Goal: Information Seeking & Learning: Stay updated

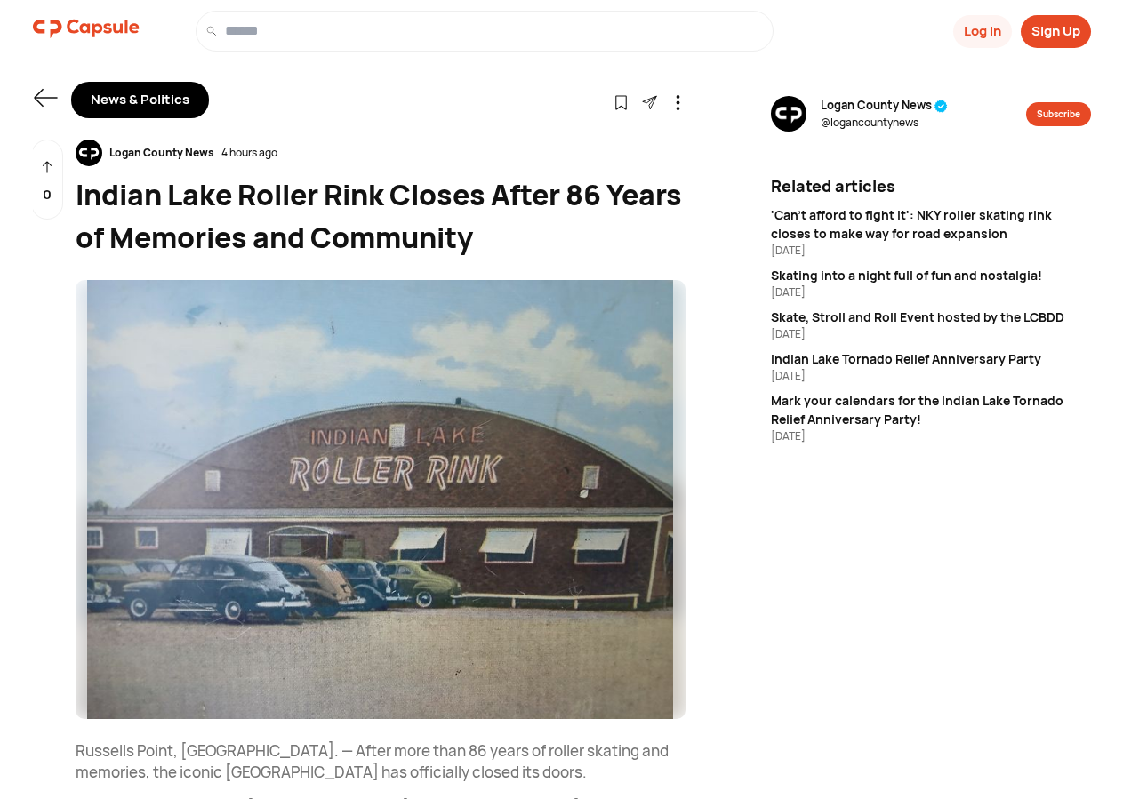
click at [36, 90] on icon at bounding box center [45, 97] width 25 height 25
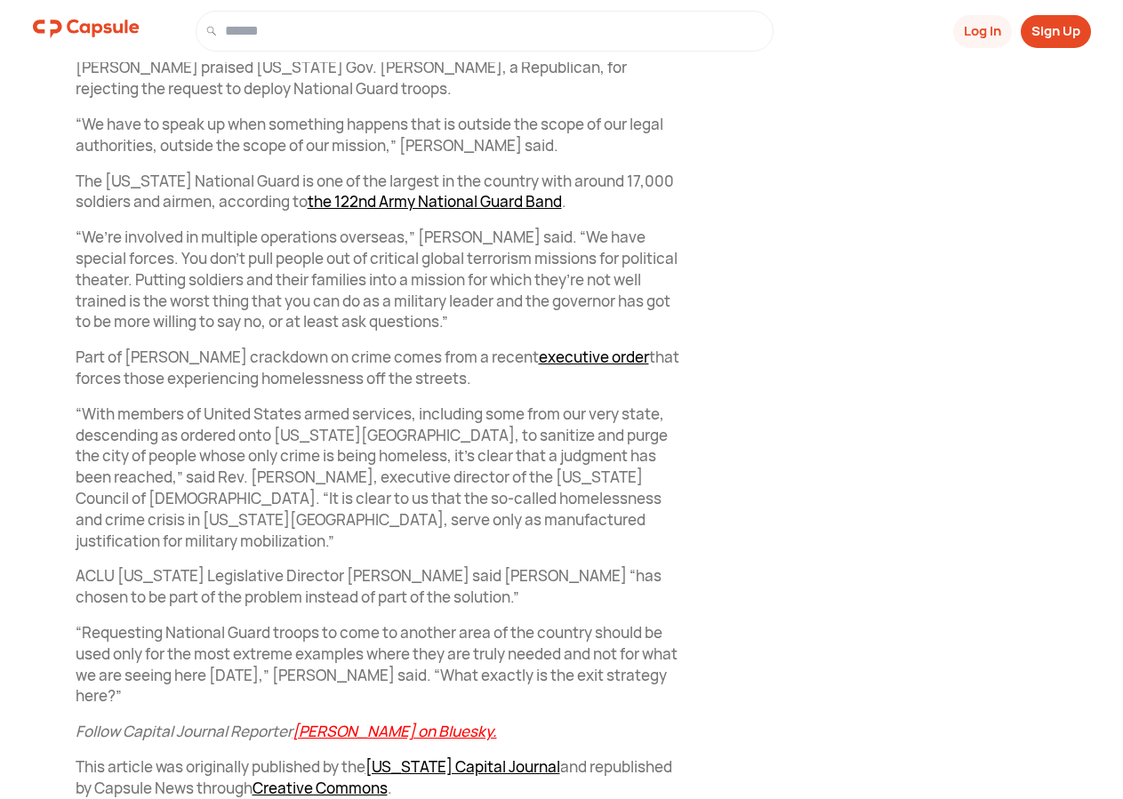
scroll to position [1843, 0]
